Goal: Information Seeking & Learning: Learn about a topic

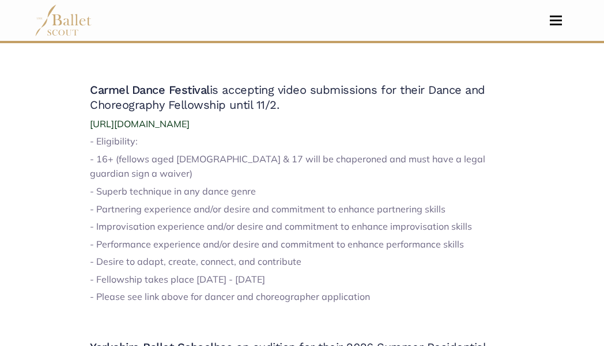
scroll to position [909, 0]
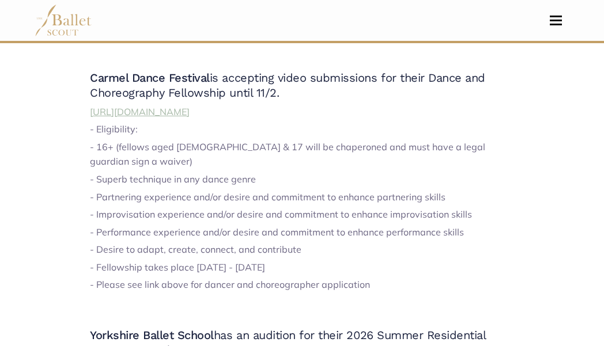
click at [190, 106] on span "https://www.carmeldancefestival.org/2026fellowship" at bounding box center [140, 112] width 100 height 12
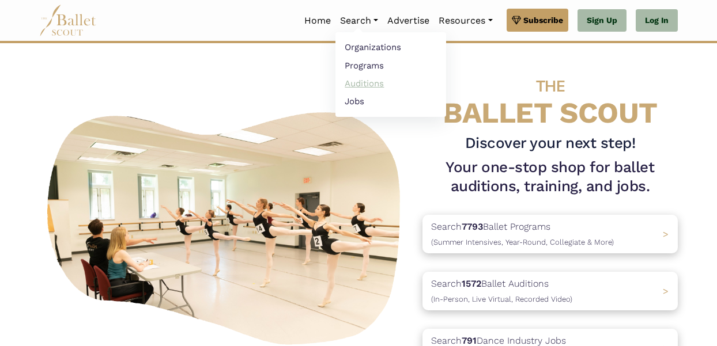
click at [352, 85] on link "Auditions" at bounding box center [391, 83] width 111 height 18
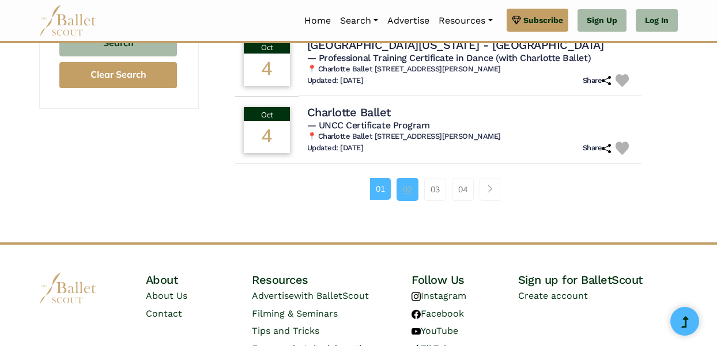
scroll to position [846, 0]
click at [408, 182] on link "02" at bounding box center [408, 189] width 22 height 23
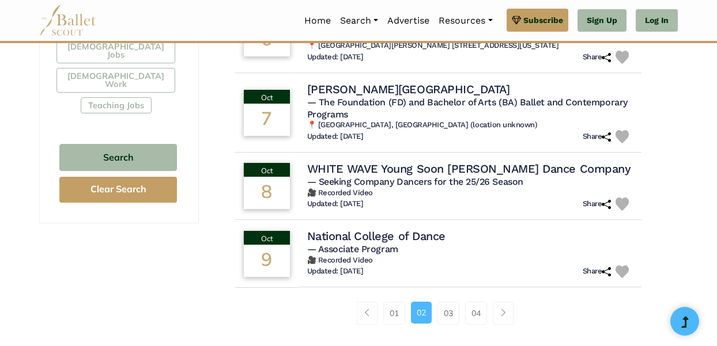
scroll to position [732, 0]
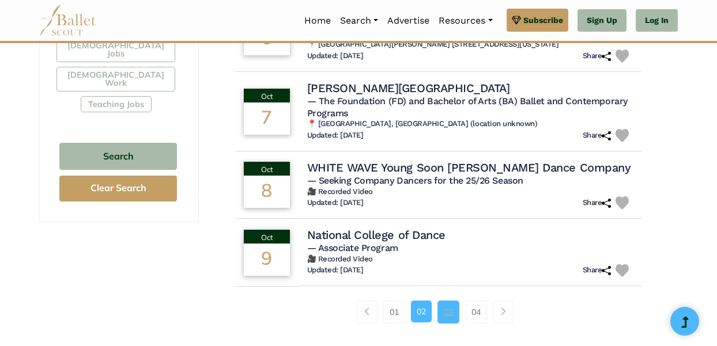
click at [446, 306] on link "03" at bounding box center [449, 312] width 22 height 23
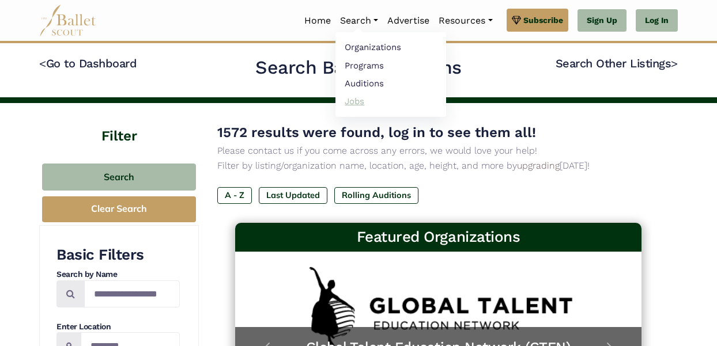
click at [346, 102] on link "Jobs" at bounding box center [391, 101] width 111 height 18
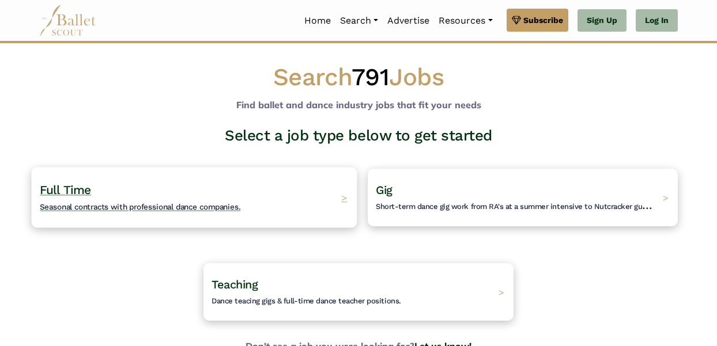
click at [62, 183] on span "Full Time" at bounding box center [65, 190] width 51 height 14
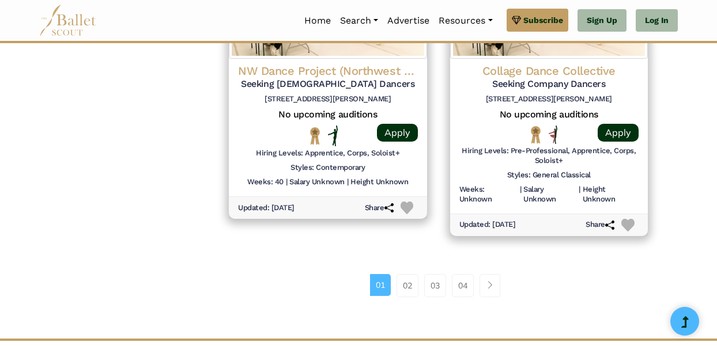
scroll to position [1638, 0]
click at [408, 274] on link "02" at bounding box center [408, 285] width 22 height 23
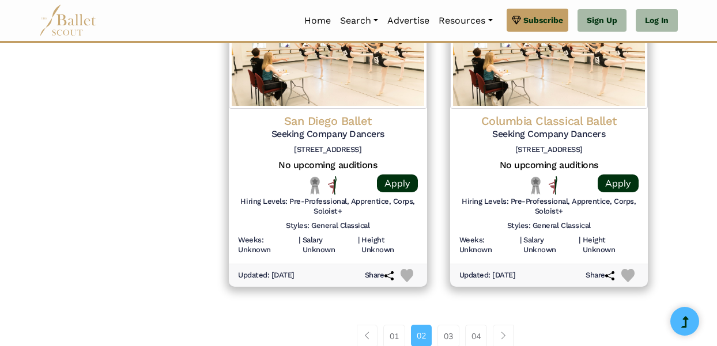
scroll to position [1590, 0]
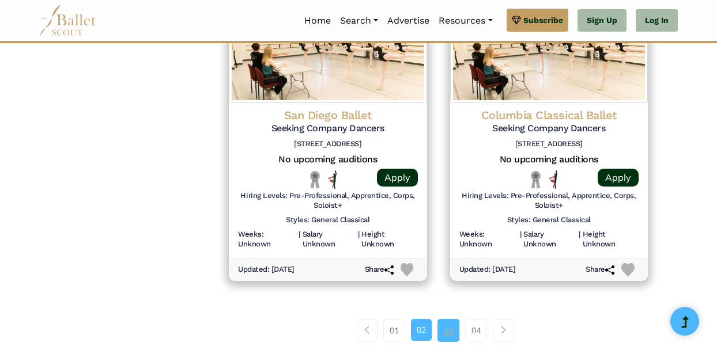
click at [441, 319] on link "03" at bounding box center [449, 330] width 22 height 23
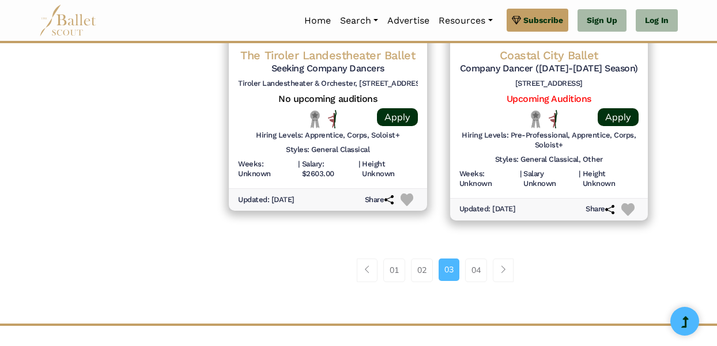
scroll to position [1637, 0]
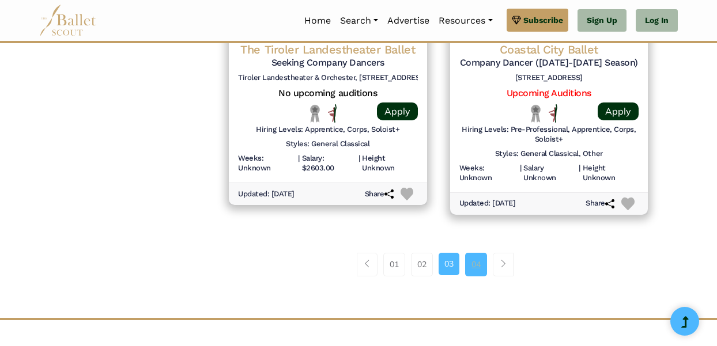
click at [476, 253] on link "04" at bounding box center [476, 264] width 22 height 23
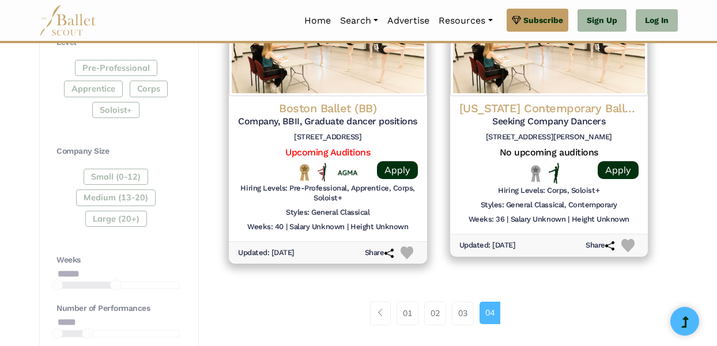
scroll to position [619, 0]
click at [404, 305] on link "01" at bounding box center [408, 313] width 22 height 23
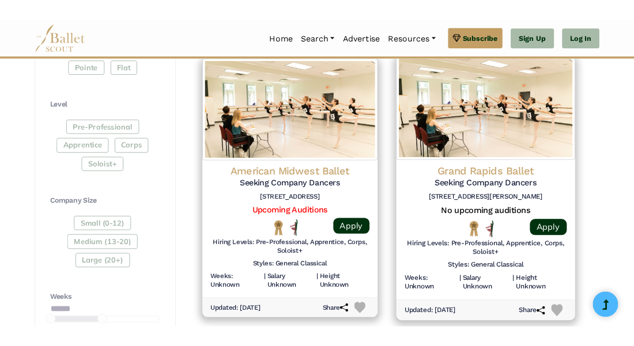
scroll to position [575, 0]
